Goal: Find specific page/section: Find specific page/section

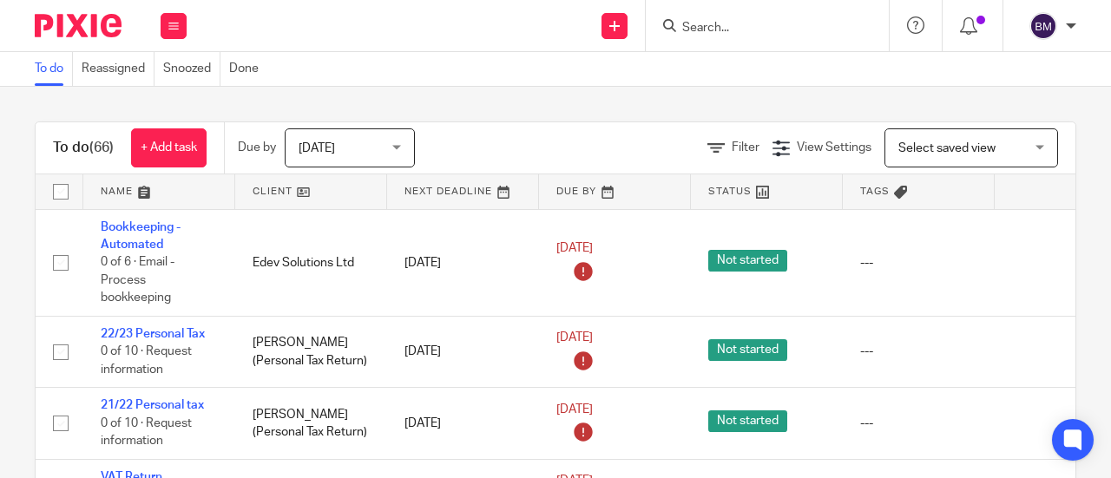
click at [796, 27] on input "Search" at bounding box center [759, 29] width 156 height 16
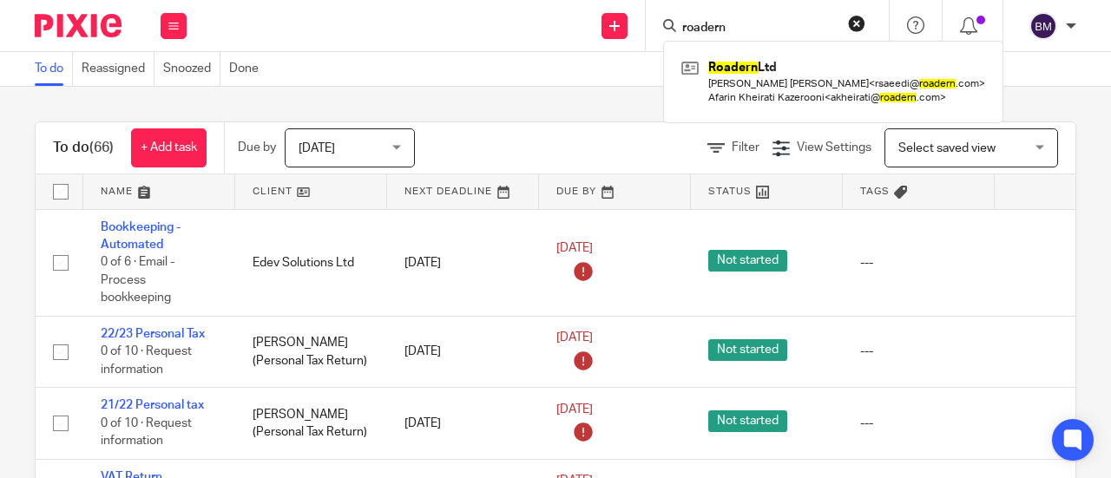
type input "roadern"
click button "submit" at bounding box center [0, 0] width 0 height 0
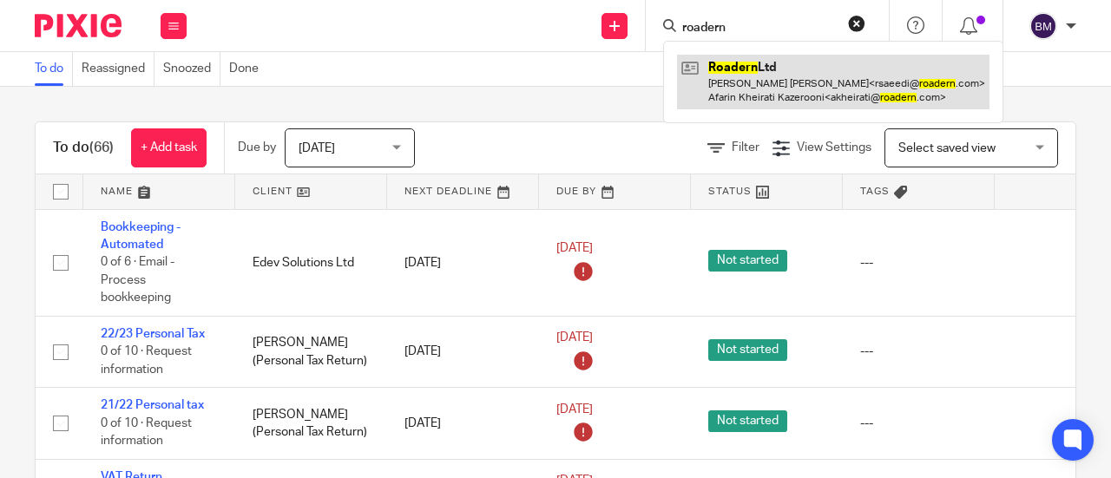
click at [775, 69] on link at bounding box center [833, 82] width 312 height 54
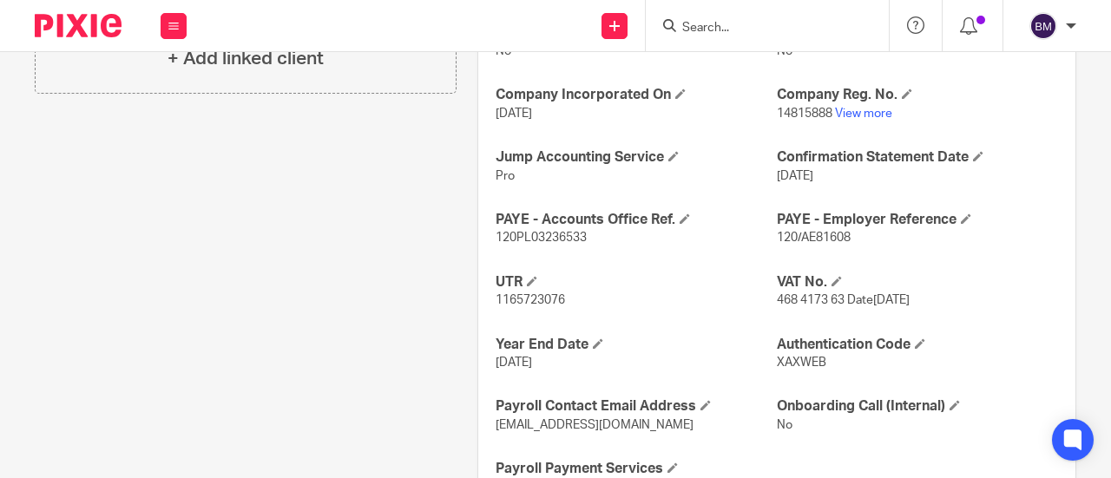
scroll to position [694, 0]
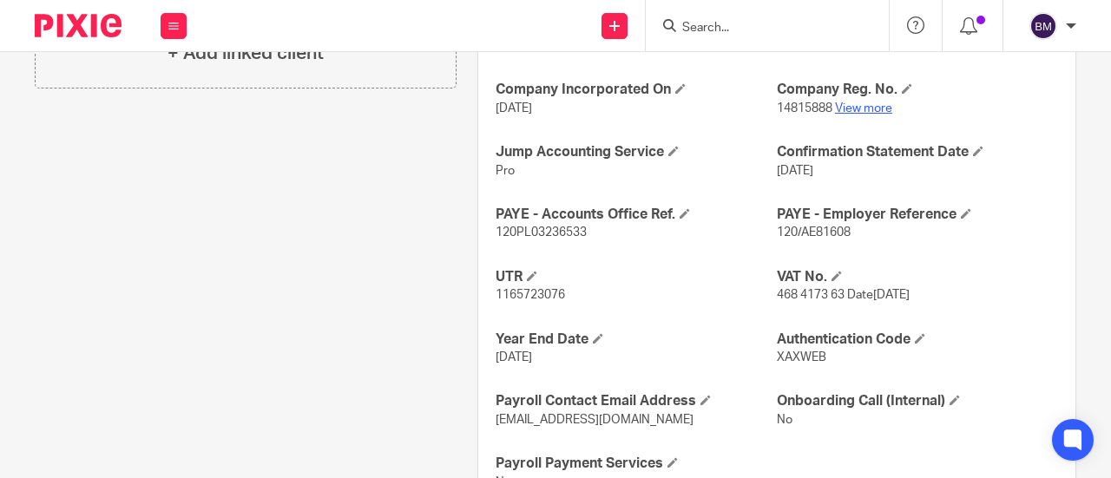
click at [868, 104] on link "View more" at bounding box center [863, 108] width 57 height 12
